Goal: Find specific page/section: Find specific page/section

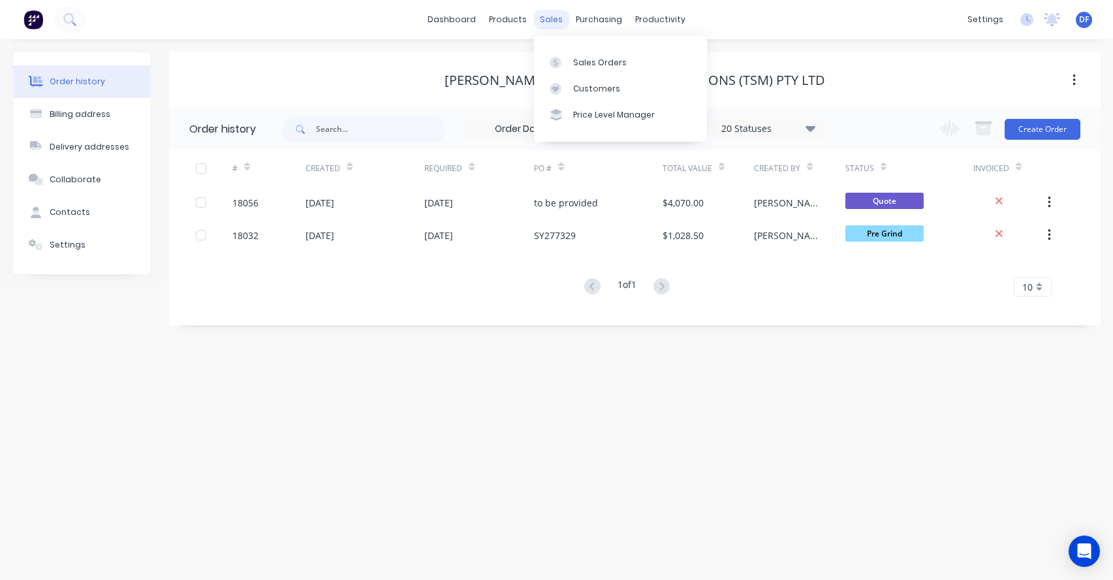
click at [552, 16] on div "sales" at bounding box center [551, 20] width 36 height 20
click at [582, 88] on div "Customers" at bounding box center [596, 89] width 47 height 12
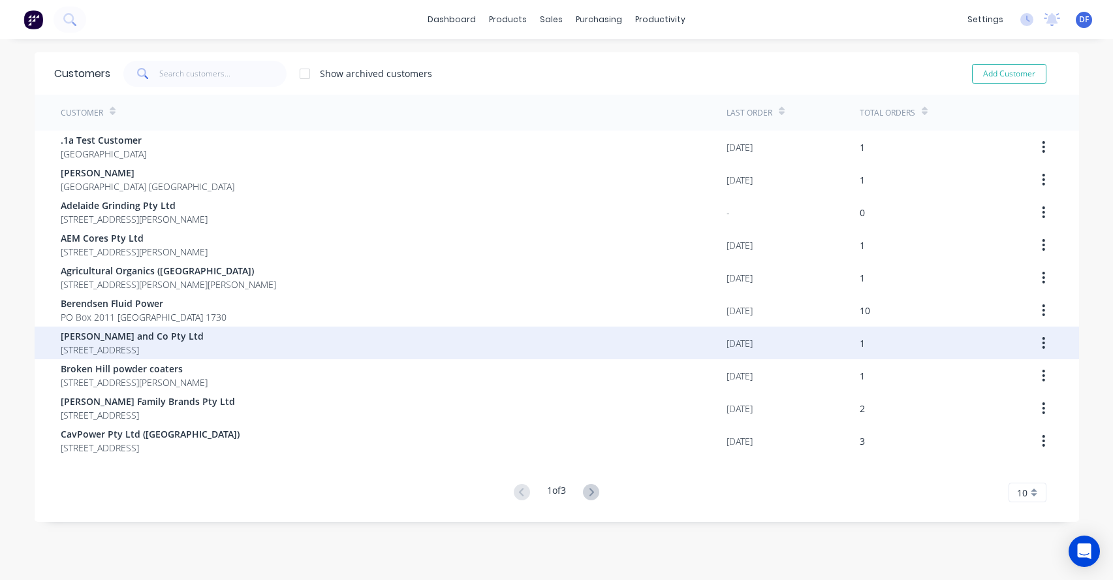
scroll to position [8, 0]
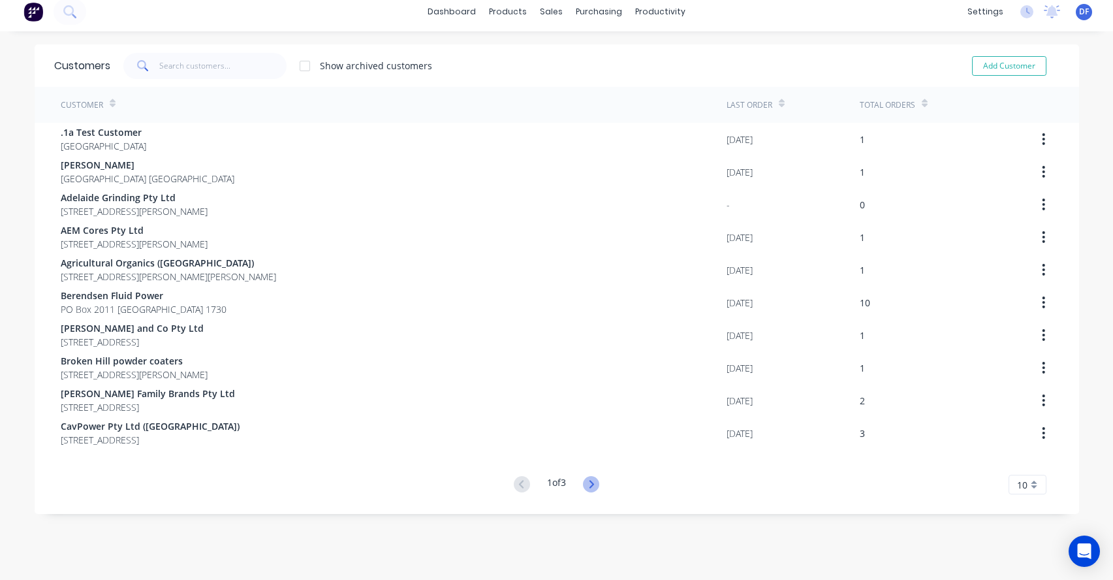
click at [595, 483] on icon at bounding box center [591, 484] width 16 height 16
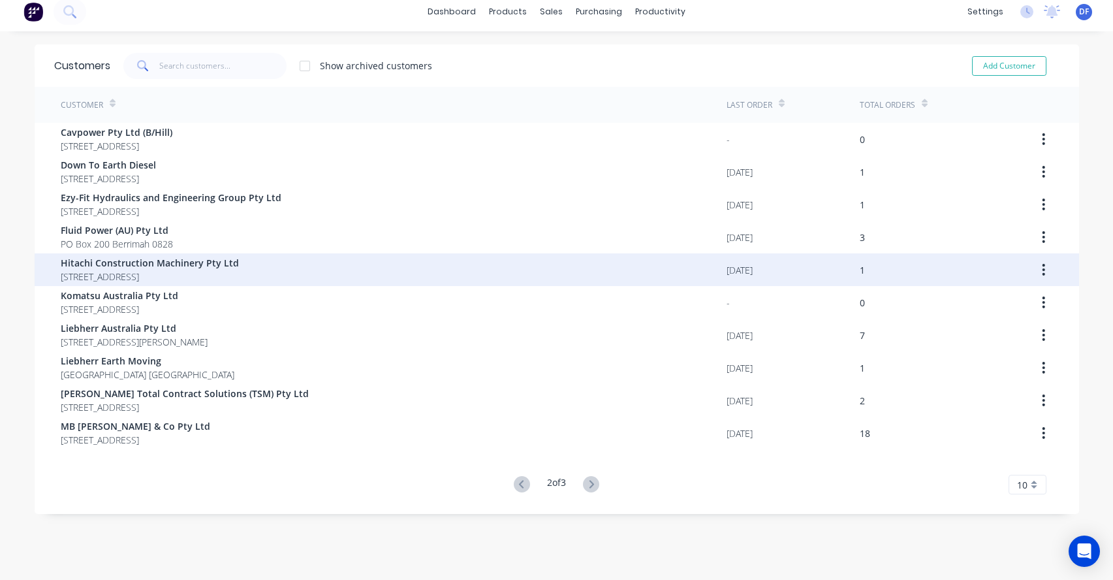
click at [137, 271] on span "PO Box 79 Enfield Plaza 5085" at bounding box center [150, 277] width 178 height 14
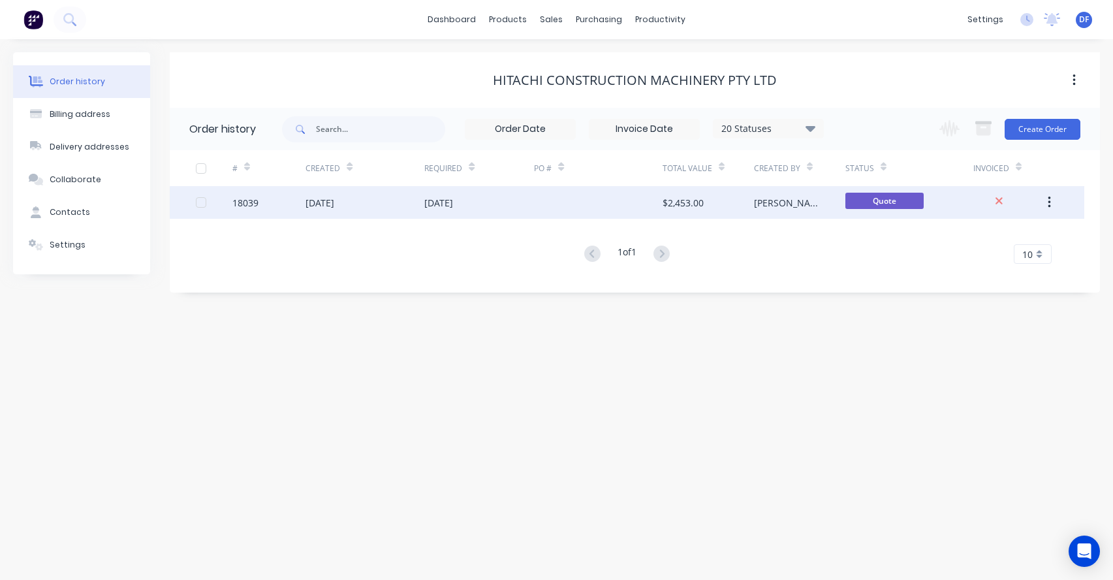
click at [330, 200] on div "25 Aug 2025" at bounding box center [319, 203] width 29 height 14
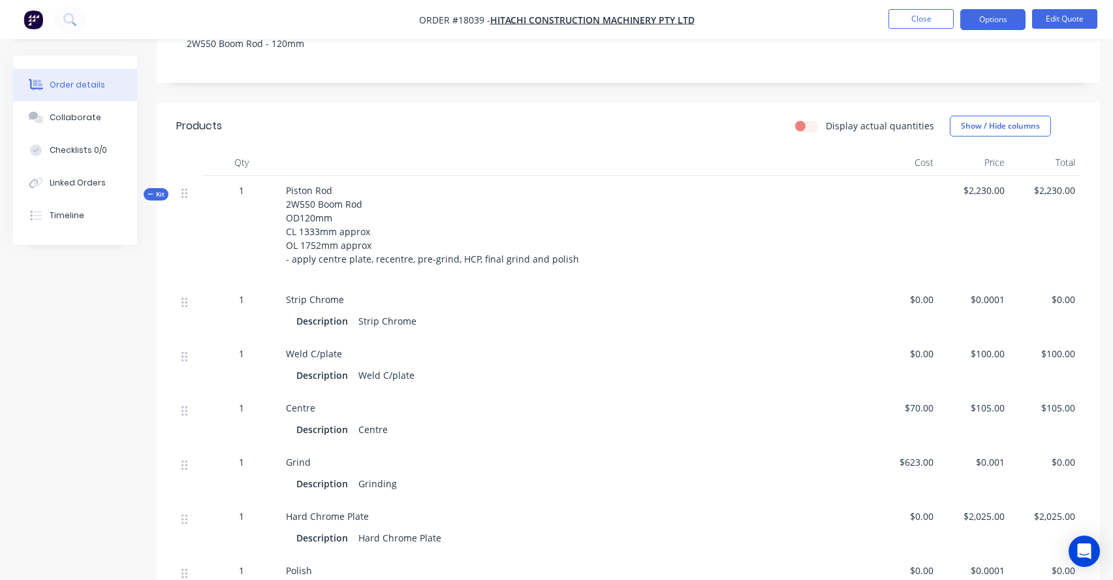
scroll to position [247, 0]
